Goal: Book appointment/travel/reservation

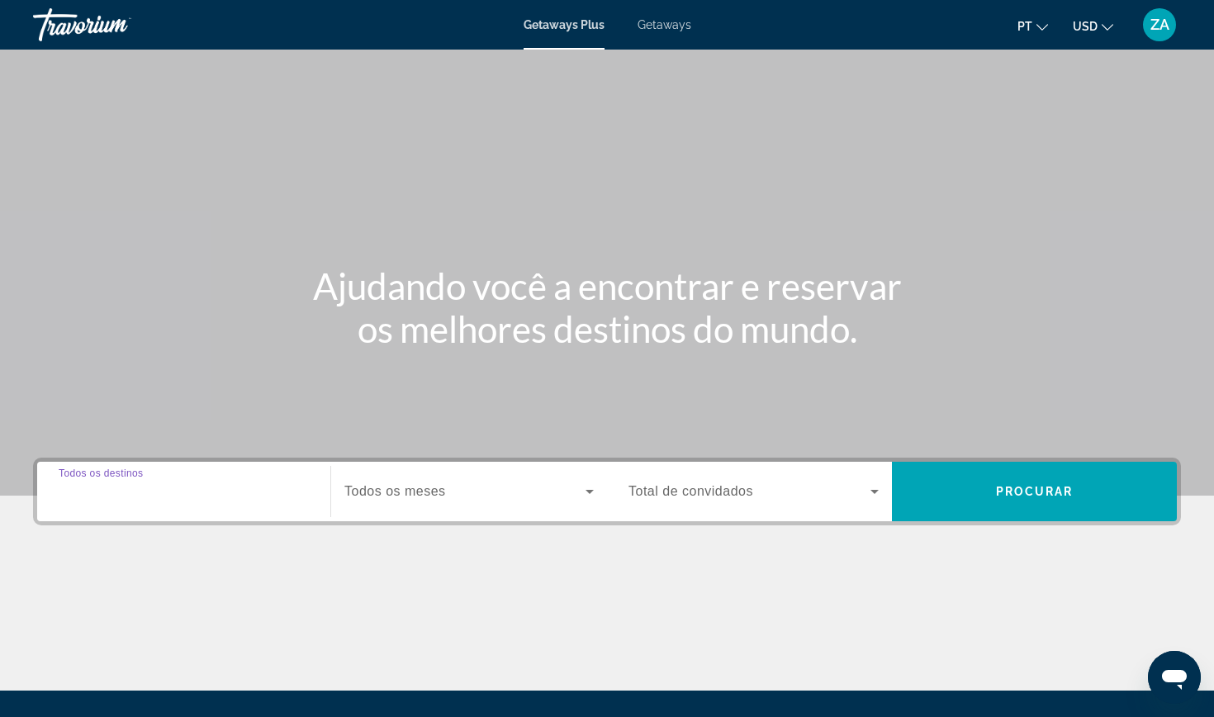
click at [145, 500] on input "Destination Todos os destinos" at bounding box center [184, 492] width 250 height 20
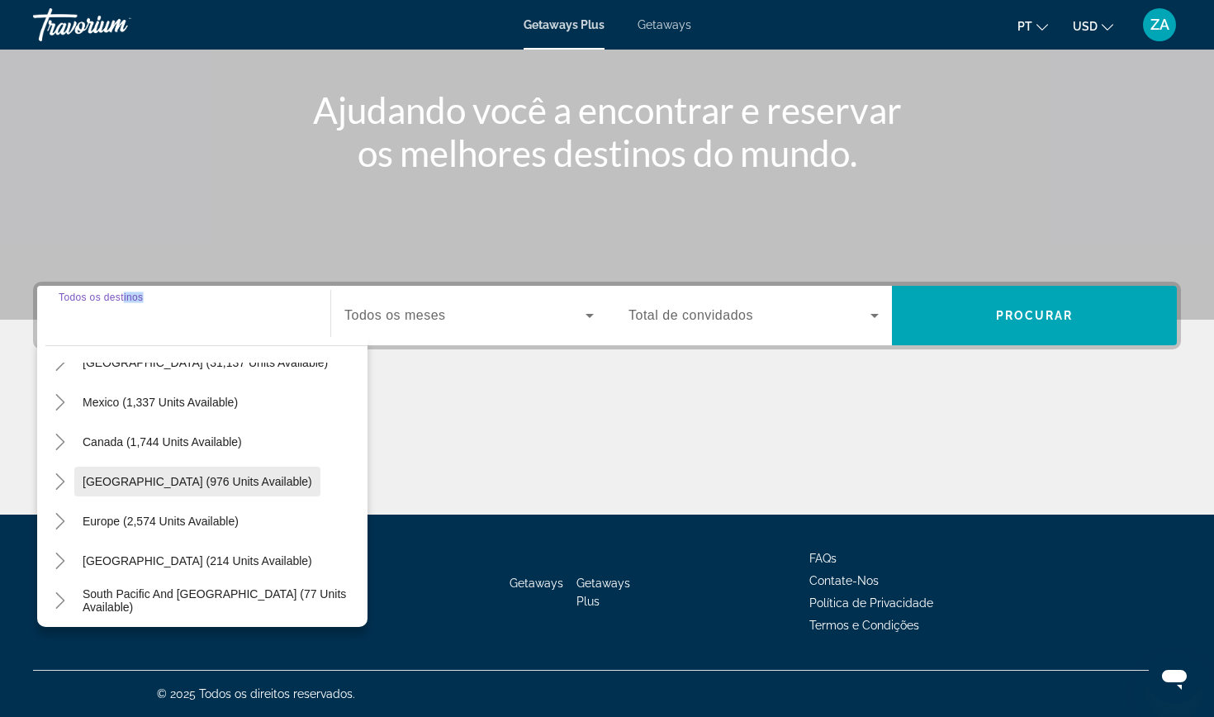
scroll to position [69, 0]
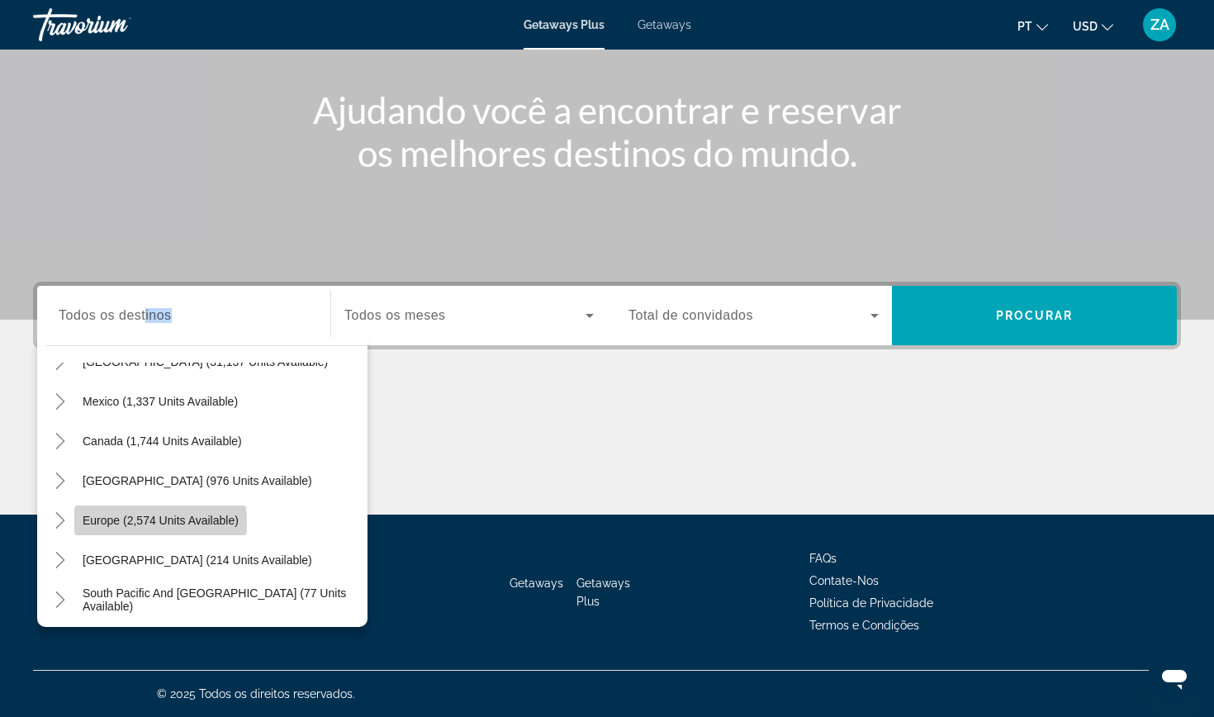
click at [152, 524] on span "Europe (2,574 units available)" at bounding box center [161, 520] width 156 height 13
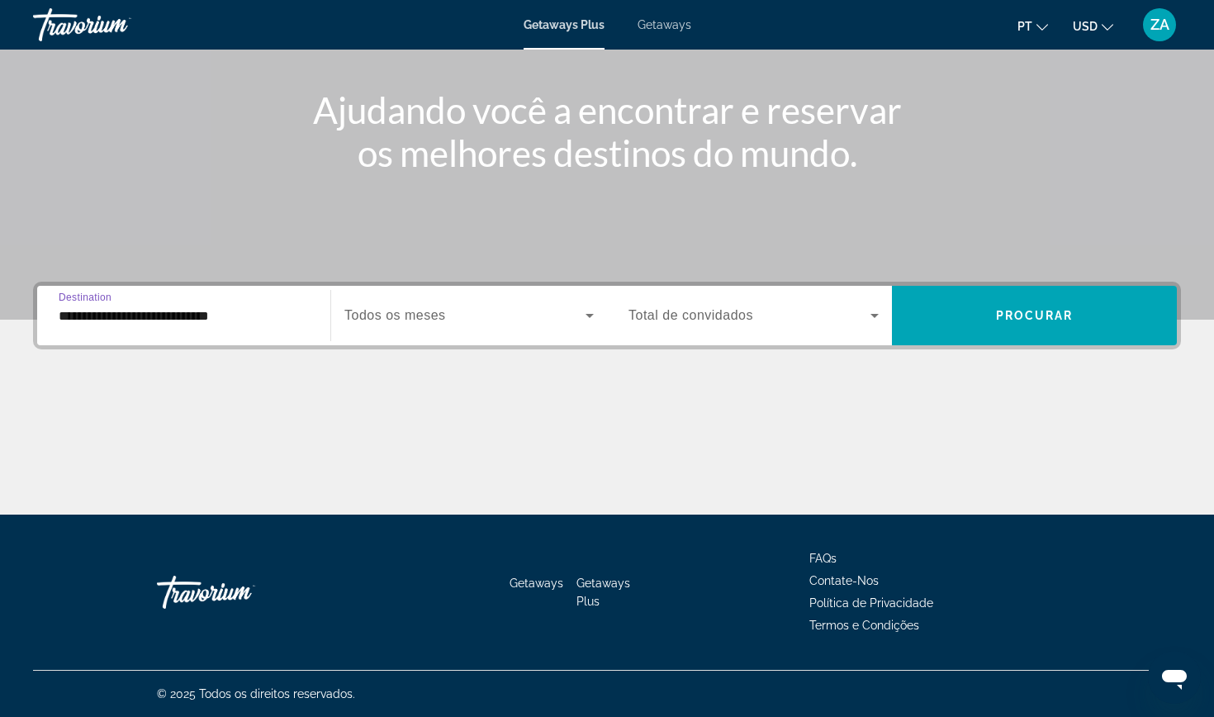
click at [218, 321] on input "**********" at bounding box center [184, 316] width 250 height 20
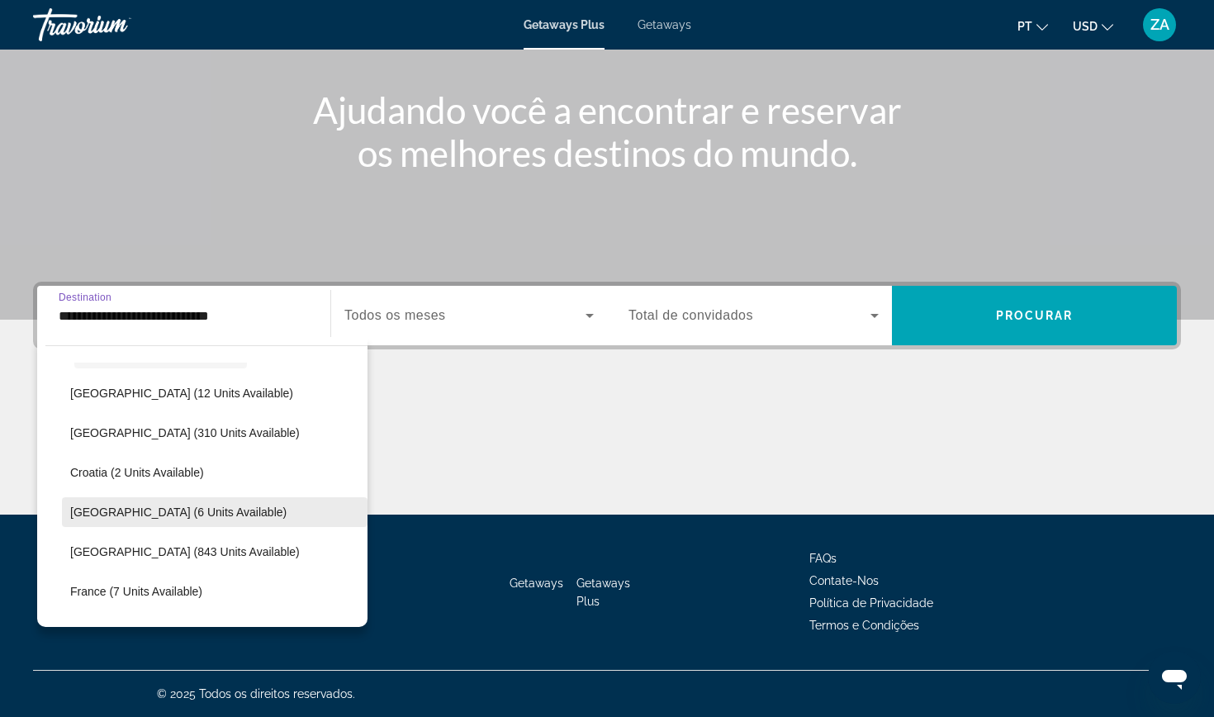
scroll to position [239, 0]
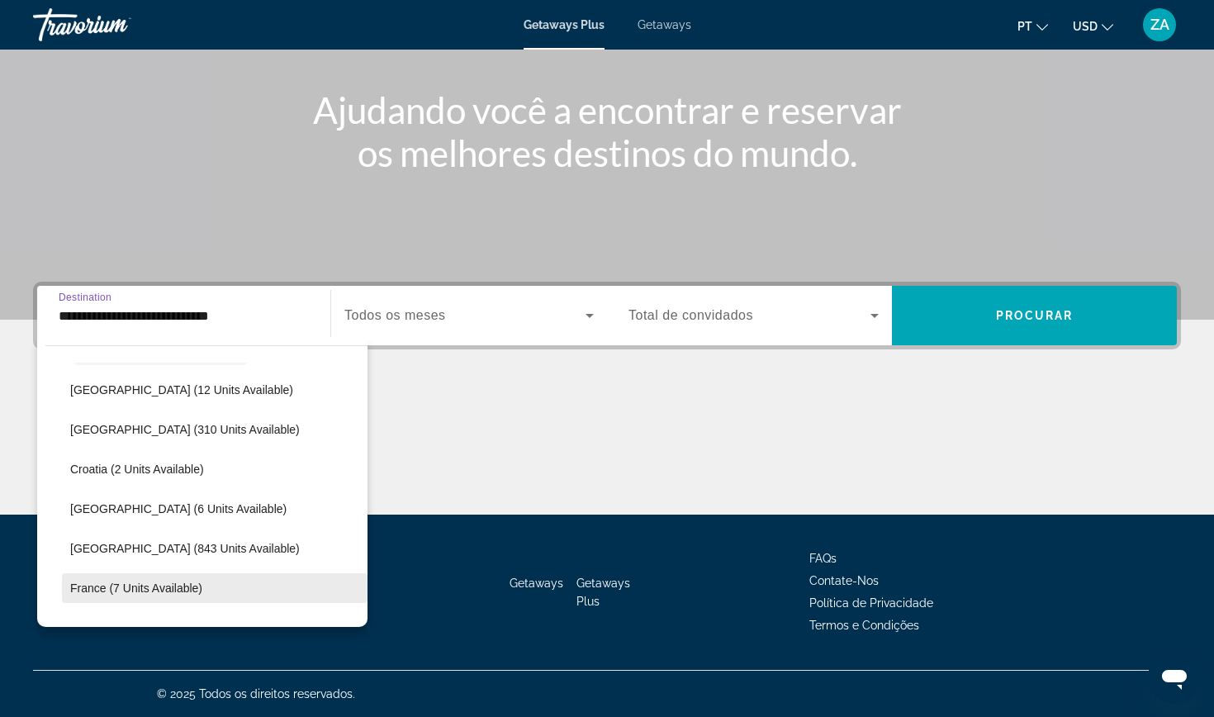
click at [117, 581] on span "France (7 units available)" at bounding box center [136, 587] width 132 height 13
type input "**********"
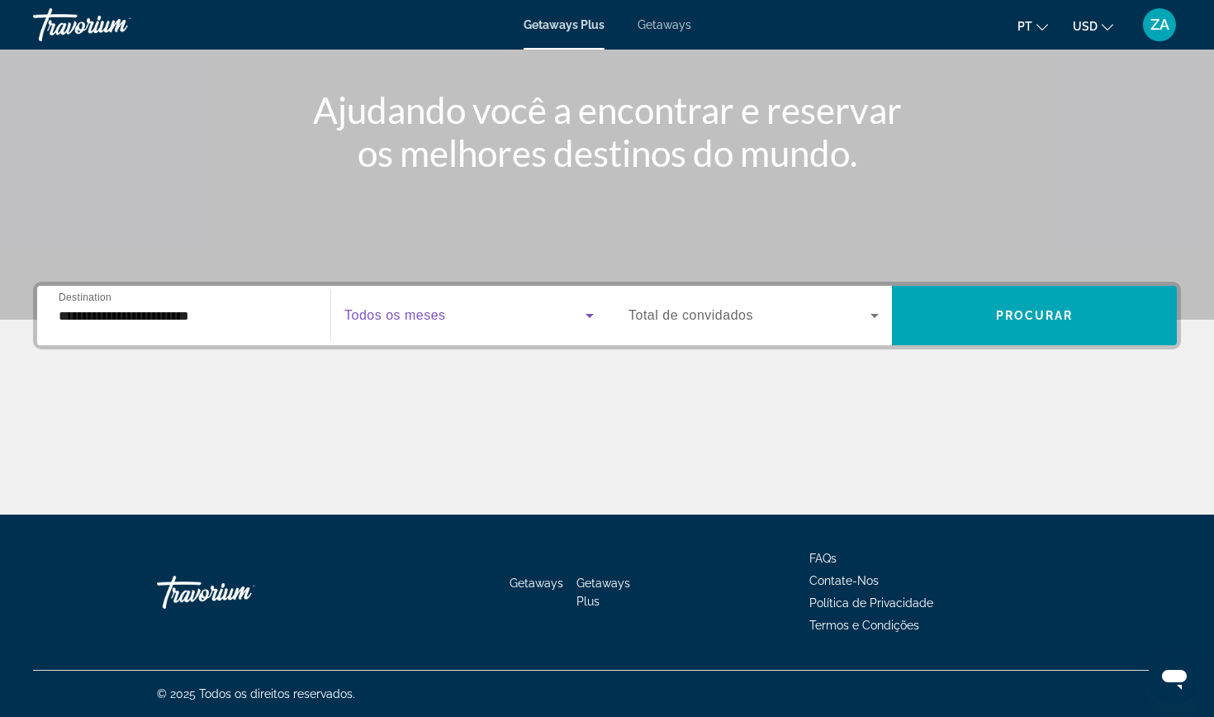
click at [458, 306] on span "Search widget" at bounding box center [464, 316] width 241 height 20
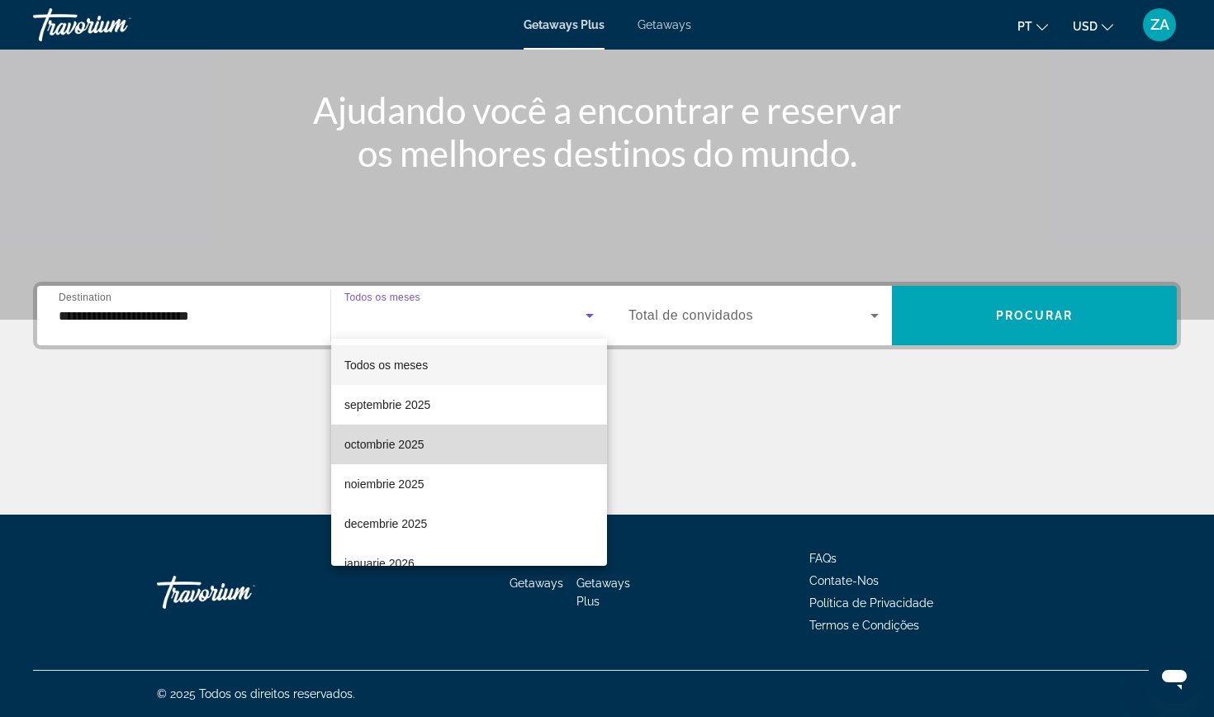
click at [379, 431] on mat-option "octombrie 2025" at bounding box center [469, 445] width 276 height 40
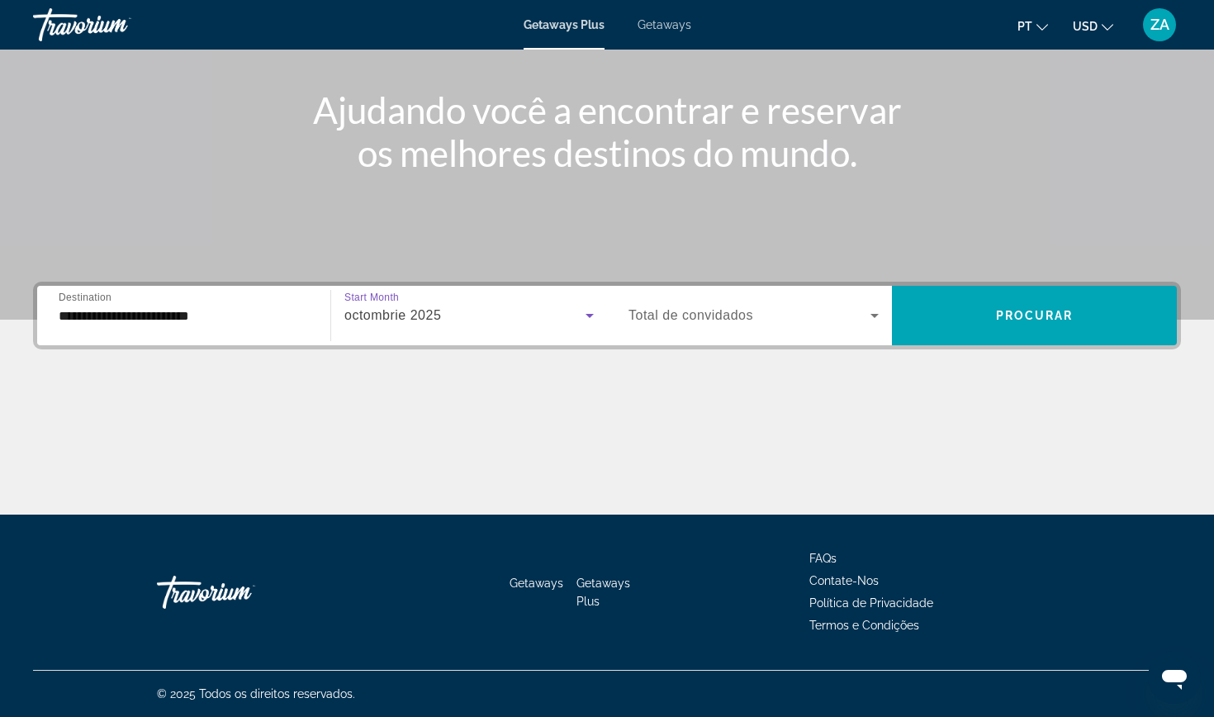
click at [741, 300] on div "Search widget" at bounding box center [753, 315] width 250 height 46
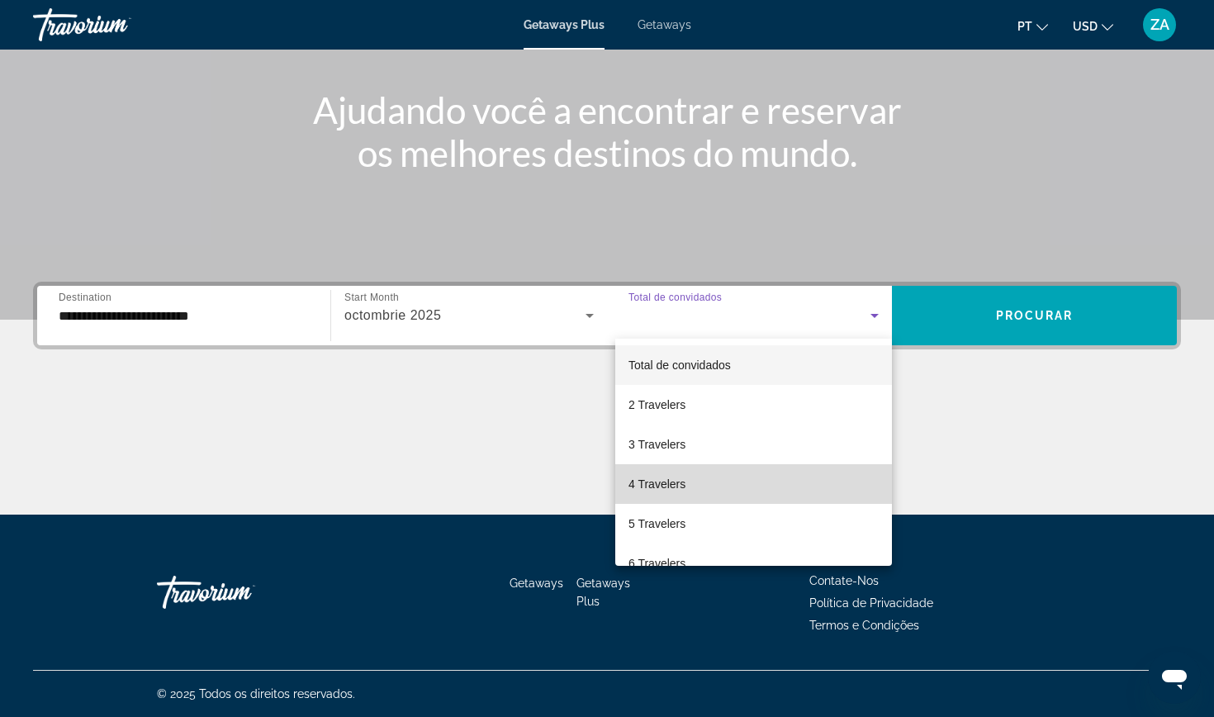
click at [665, 477] on span "4 Travelers" at bounding box center [656, 484] width 57 height 20
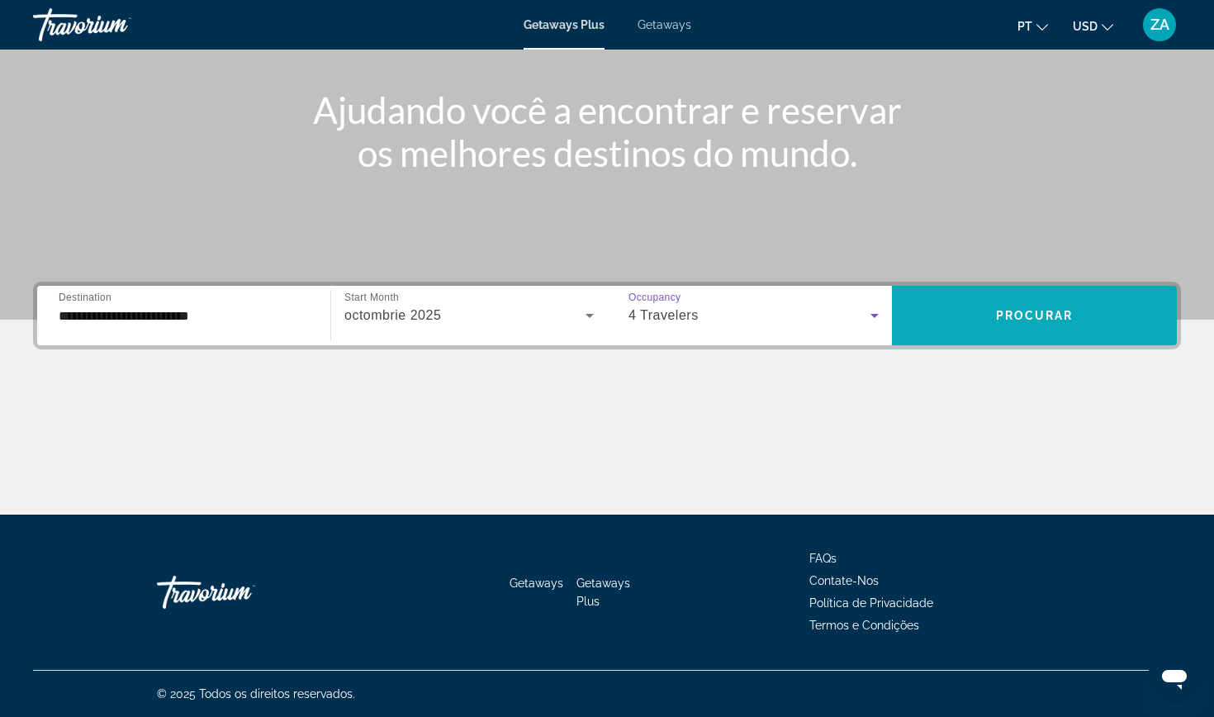
click at [1106, 301] on span "Search widget" at bounding box center [1034, 316] width 285 height 40
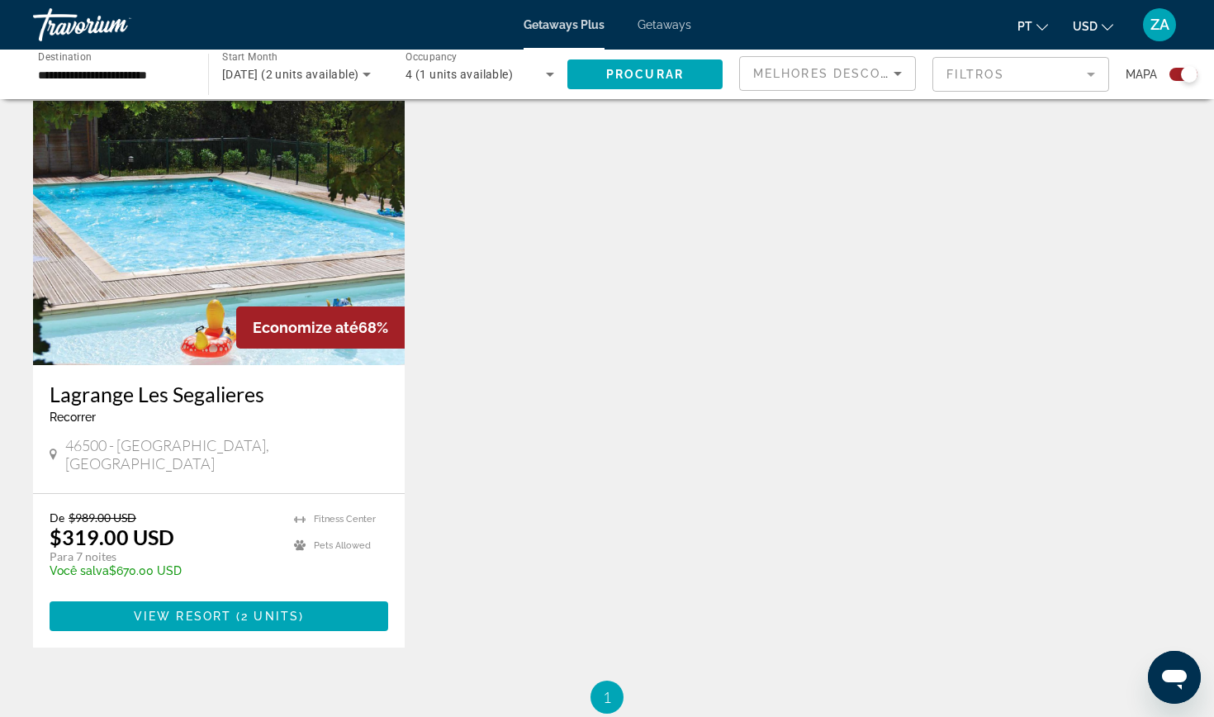
scroll to position [560, 0]
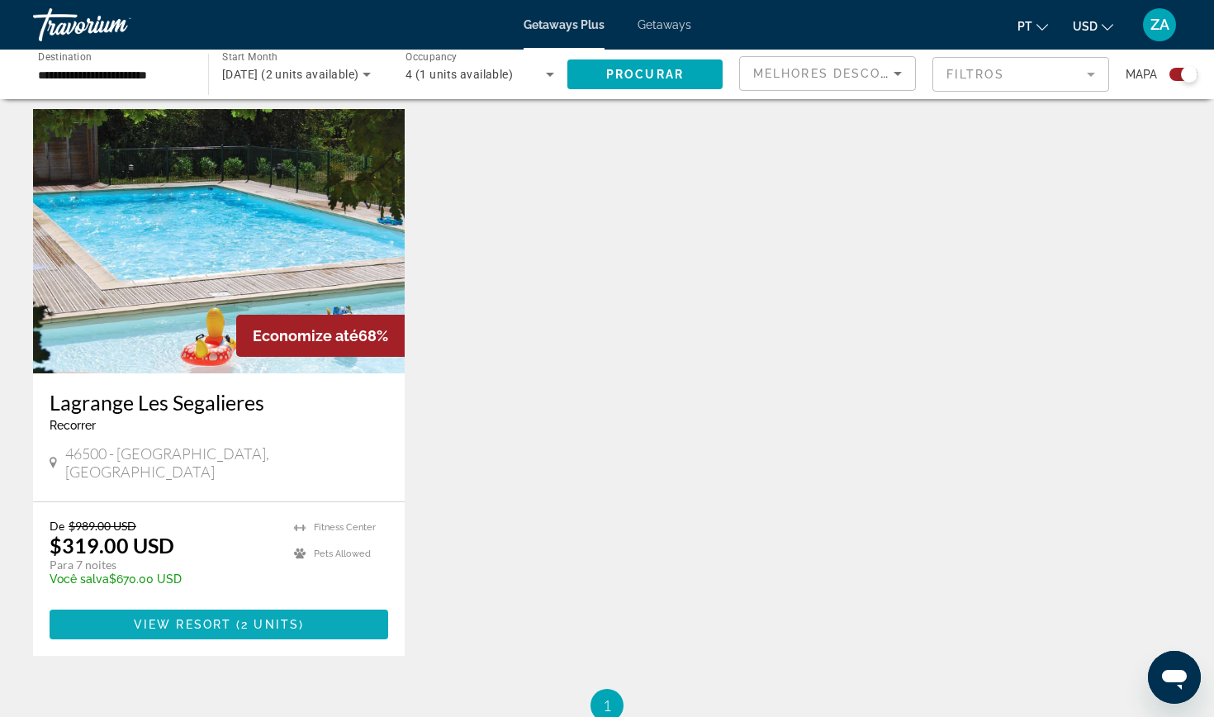
click at [215, 618] on span "View Resort" at bounding box center [182, 624] width 97 height 13
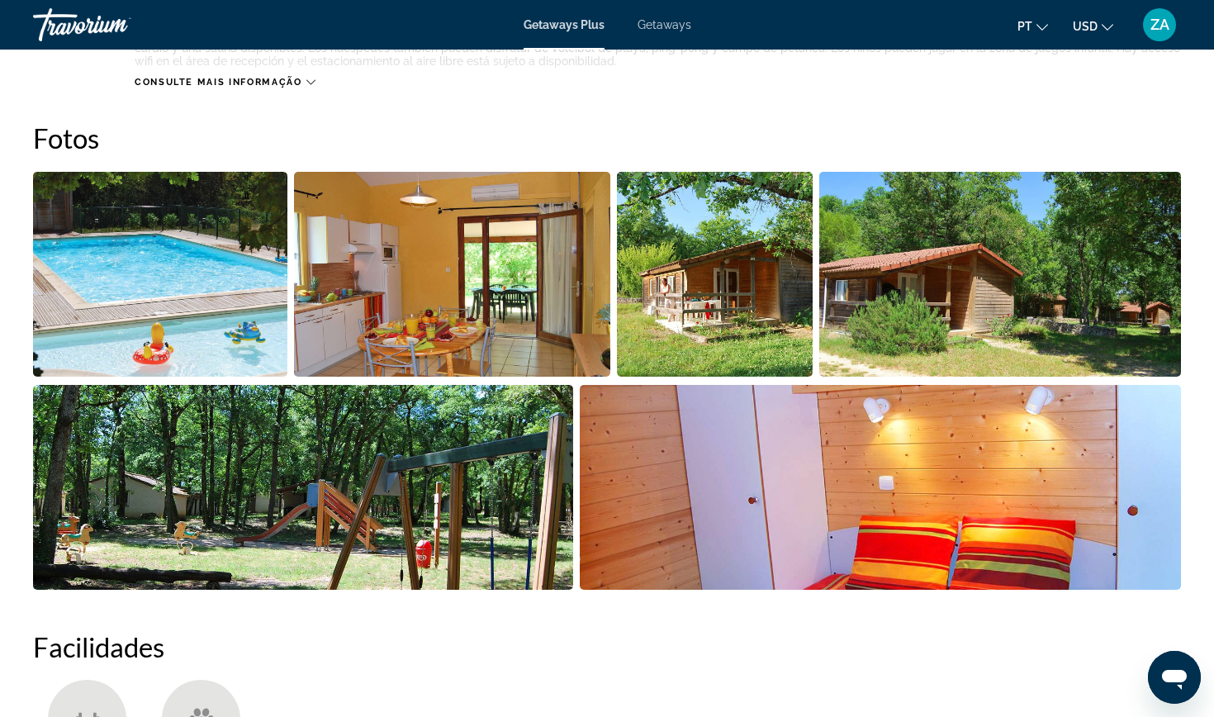
scroll to position [726, 0]
